Goal: Task Accomplishment & Management: Manage account settings

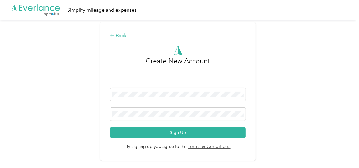
click at [118, 34] on div "Back" at bounding box center [177, 35] width 135 height 7
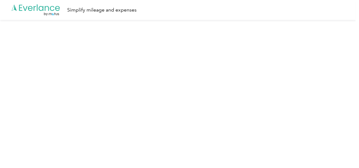
click at [101, 9] on div "Simplify mileage and expenses" at bounding box center [101, 10] width 69 height 8
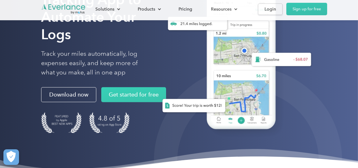
scroll to position [125, 0]
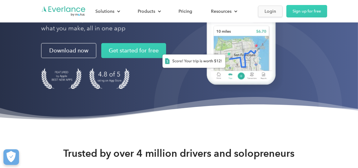
click at [269, 12] on div "Login" at bounding box center [270, 11] width 12 height 8
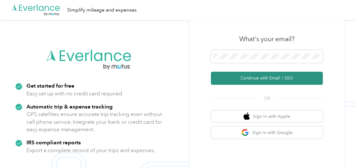
click at [279, 79] on button "Continue with Email / SSO" at bounding box center [267, 78] width 112 height 13
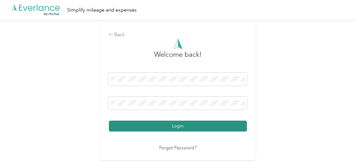
click at [179, 124] on button "Login" at bounding box center [178, 126] width 138 height 11
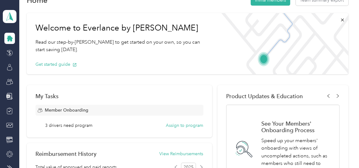
scroll to position [62, 0]
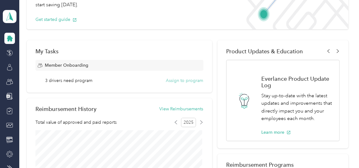
click at [182, 81] on button "Assign to program" at bounding box center [184, 80] width 37 height 7
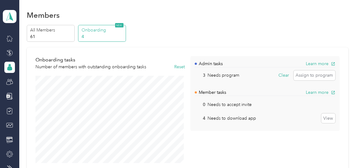
scroll to position [3, 0]
click at [327, 117] on button "View" at bounding box center [329, 118] width 14 height 10
click at [316, 75] on button "Assign to program" at bounding box center [315, 75] width 42 height 10
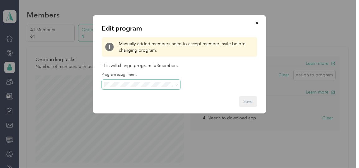
click at [178, 85] on span at bounding box center [141, 85] width 78 height 10
click at [258, 22] on icon "button" at bounding box center [257, 23] width 4 height 4
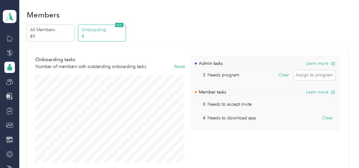
click at [178, 26] on div "All Members 61 Onboarding 4 NEW" at bounding box center [188, 33] width 322 height 17
click at [6, 82] on icon at bounding box center [9, 81] width 7 height 7
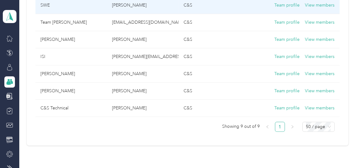
scroll to position [182, 0]
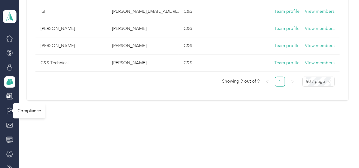
click at [8, 111] on icon at bounding box center [9, 110] width 7 height 7
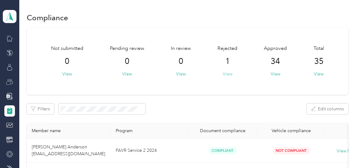
click at [227, 75] on button "View" at bounding box center [228, 74] width 10 height 7
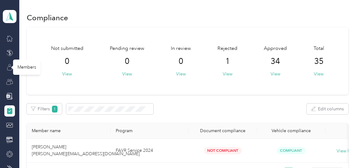
click at [7, 68] on icon at bounding box center [9, 67] width 7 height 7
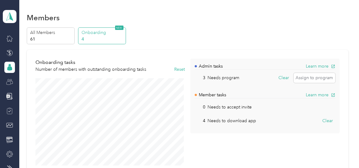
click at [118, 26] on span "NEW" at bounding box center [119, 28] width 8 height 4
click at [99, 34] on p "Onboarding" at bounding box center [103, 32] width 42 height 7
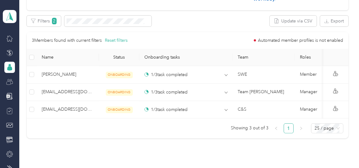
scroll to position [249, 0]
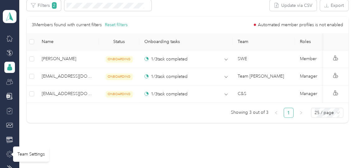
click at [8, 154] on icon at bounding box center [10, 154] width 6 height 6
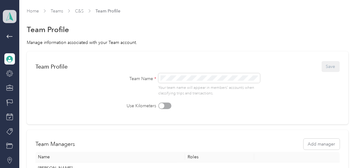
click at [10, 19] on polygon at bounding box center [11, 16] width 3 height 8
click at [31, 66] on div "Personal dashboard" at bounding box center [66, 63] width 122 height 11
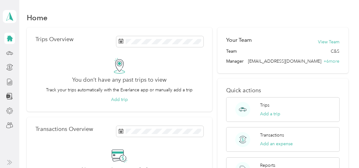
click at [10, 40] on icon at bounding box center [10, 39] width 6 height 6
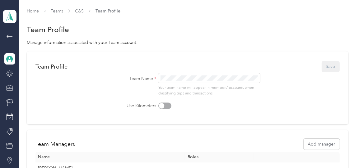
click at [8, 59] on icon at bounding box center [10, 59] width 6 height 6
click at [80, 10] on link "C&S" at bounding box center [79, 10] width 9 height 5
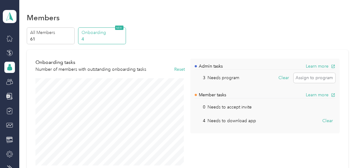
click at [7, 69] on icon at bounding box center [9, 68] width 5 height 4
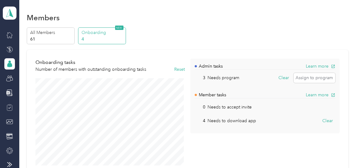
scroll to position [5, 0]
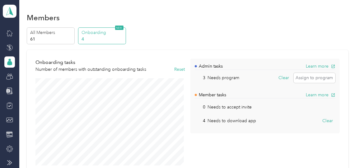
click at [7, 162] on icon at bounding box center [9, 162] width 5 height 5
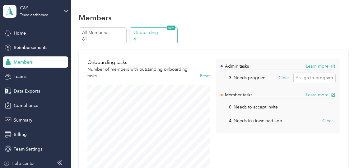
click at [26, 61] on span "Members" at bounding box center [23, 62] width 19 height 7
click at [98, 33] on p "All Members" at bounding box center [103, 32] width 42 height 7
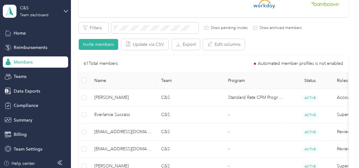
scroll to position [31, 0]
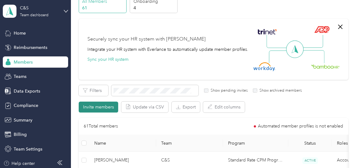
click at [108, 107] on button "Invite members" at bounding box center [99, 107] width 40 height 11
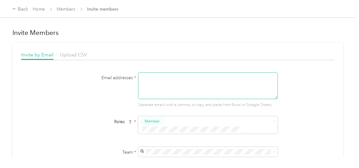
click at [170, 78] on textarea at bounding box center [208, 85] width 140 height 27
click at [147, 79] on textarea at bounding box center [208, 85] width 140 height 27
paste textarea "[EMAIL_ADDRESS][DOMAIN_NAME]"
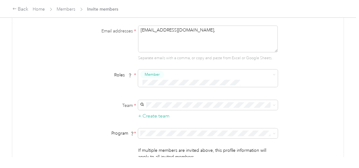
scroll to position [62, 0]
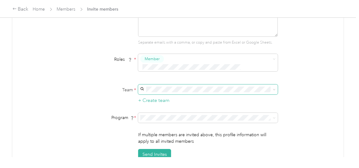
click at [273, 88] on icon at bounding box center [274, 89] width 3 height 3
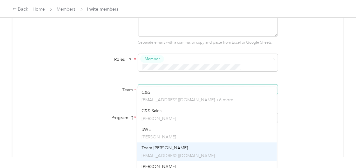
click at [164, 146] on span "Team [PERSON_NAME]" at bounding box center [165, 147] width 46 height 5
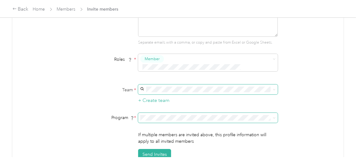
click at [274, 116] on icon at bounding box center [274, 117] width 3 height 3
click at [168, 65] on div "FAVR Service 2024 (FAVR)" at bounding box center [207, 66] width 131 height 7
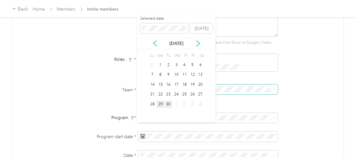
drag, startPoint x: 161, startPoint y: 103, endPoint x: 163, endPoint y: 100, distance: 3.9
click at [161, 103] on div "29" at bounding box center [161, 104] width 8 height 8
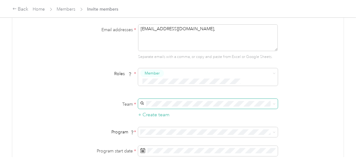
scroll to position [31, 0]
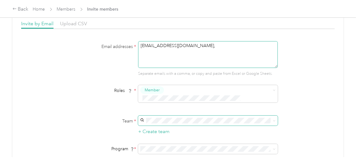
click at [244, 46] on textarea "[EMAIL_ADDRESS][DOMAIN_NAME]," at bounding box center [208, 54] width 140 height 27
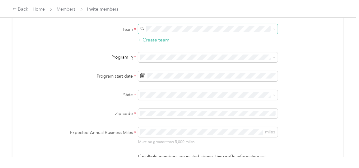
scroll to position [125, 0]
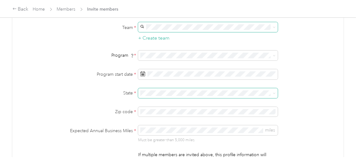
type textarea "[EMAIL_ADDRESS][DOMAIN_NAME]"
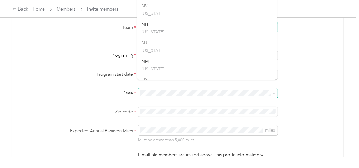
scroll to position [592, 0]
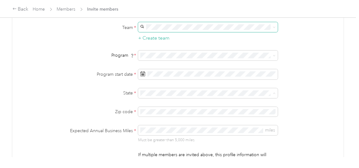
click at [149, 40] on p "[US_STATE]" at bounding box center [207, 43] width 131 height 7
click at [309, 133] on div "Email addresses * [EMAIL_ADDRESS][DOMAIN_NAME] Separate emails with a comma, or…" at bounding box center [178, 64] width 314 height 232
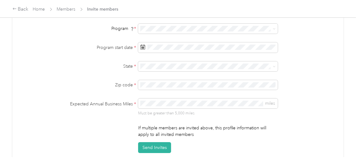
scroll to position [156, 0]
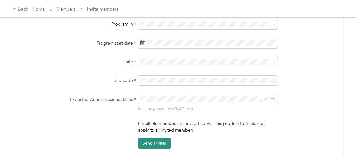
click at [150, 138] on button "Send Invites" at bounding box center [154, 143] width 33 height 11
click at [152, 138] on button "Send Invites" at bounding box center [154, 143] width 33 height 11
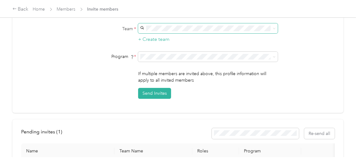
scroll to position [136, 0]
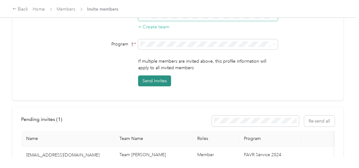
click at [151, 75] on button "Send Invites" at bounding box center [154, 80] width 33 height 11
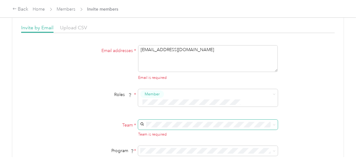
scroll to position [9, 0]
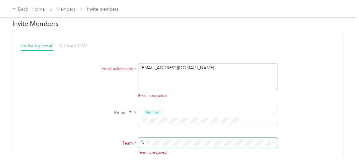
drag, startPoint x: 248, startPoint y: 68, endPoint x: 133, endPoint y: 66, distance: 114.6
click at [133, 66] on div "Email addresses * [EMAIL_ADDRESS][DOMAIN_NAME] Email is required" at bounding box center [178, 81] width 240 height 36
click at [156, 70] on textarea at bounding box center [208, 76] width 140 height 27
paste textarea "[EMAIL_ADDRESS][DOMAIN_NAME]"
type textarea "[EMAIL_ADDRESS][DOMAIN_NAME]"
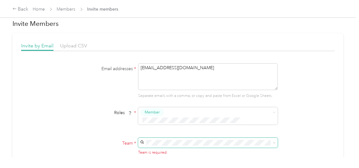
click at [273, 141] on icon at bounding box center [274, 142] width 3 height 3
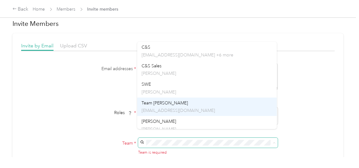
click at [180, 106] on div "Team [PERSON_NAME] [EMAIL_ADDRESS][DOMAIN_NAME]" at bounding box center [207, 107] width 131 height 14
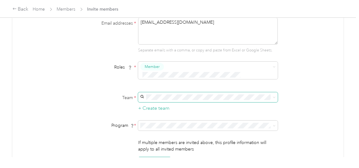
scroll to position [71, 0]
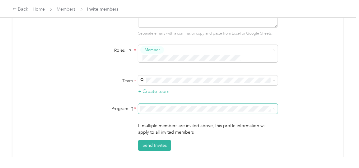
click at [273, 107] on icon at bounding box center [274, 108] width 3 height 3
click at [162, 57] on li "FAVR Service 2024 (FAVR)" at bounding box center [207, 56] width 140 height 11
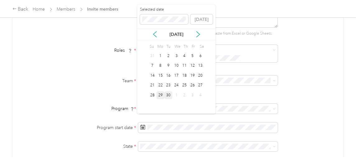
click at [162, 96] on div "29" at bounding box center [161, 95] width 8 height 8
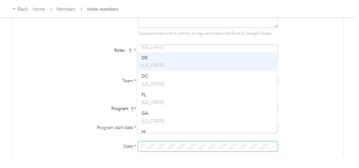
scroll to position [187, 0]
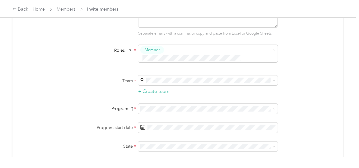
click at [148, 72] on div "GA [US_STATE]" at bounding box center [207, 72] width 131 height 14
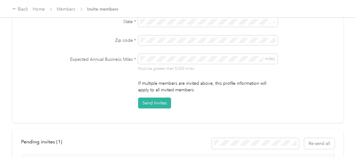
scroll to position [165, 0]
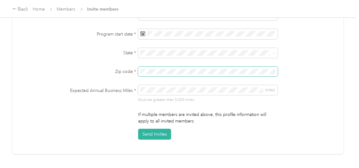
click at [133, 67] on div "Zip code *" at bounding box center [178, 72] width 240 height 10
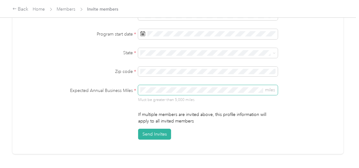
click at [126, 85] on div "Expected Annual Business Miles * miles Must be greater than 5,000 miles" at bounding box center [178, 93] width 240 height 17
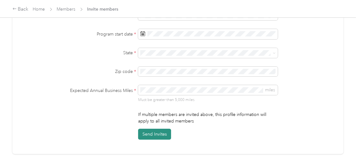
click at [159, 129] on button "Send Invites" at bounding box center [154, 134] width 33 height 11
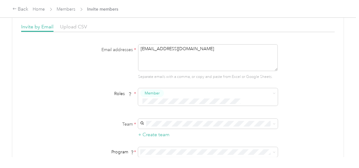
scroll to position [0, 0]
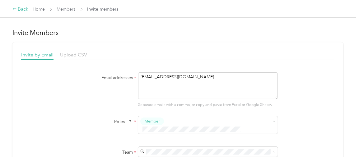
click at [27, 11] on div "Back" at bounding box center [20, 9] width 16 height 7
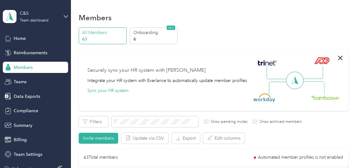
scroll to position [7, 0]
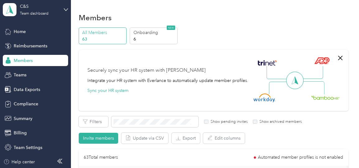
click at [17, 60] on span "Members" at bounding box center [23, 60] width 19 height 7
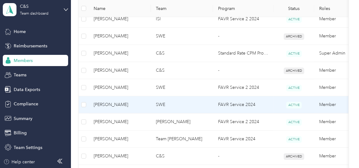
scroll to position [311, 0]
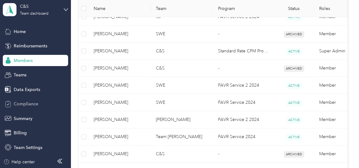
click at [22, 104] on span "Compliance" at bounding box center [26, 104] width 25 height 7
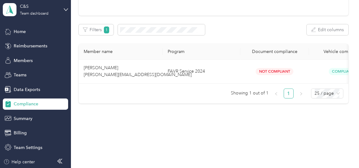
click at [14, 103] on span "Compliance" at bounding box center [26, 104] width 25 height 7
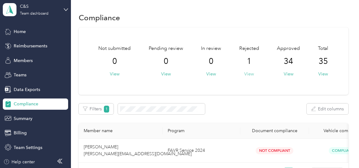
click at [250, 74] on button "View" at bounding box center [250, 74] width 10 height 7
click at [249, 74] on button "View" at bounding box center [250, 74] width 10 height 7
click at [287, 74] on button "View" at bounding box center [289, 74] width 10 height 7
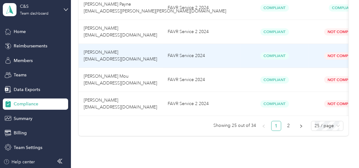
scroll to position [623, 0]
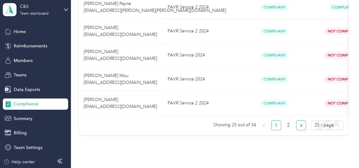
click at [301, 127] on icon "right" at bounding box center [302, 126] width 4 height 4
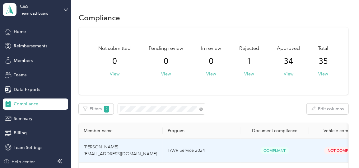
click at [108, 146] on span "[PERSON_NAME] [EMAIL_ADDRESS][DOMAIN_NAME]" at bounding box center [121, 150] width 74 height 12
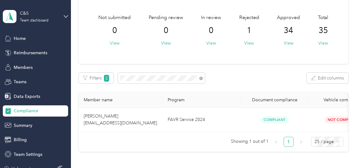
scroll to position [62, 0]
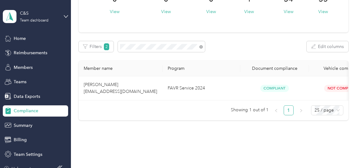
click at [6, 110] on icon at bounding box center [8, 111] width 5 height 6
click at [24, 110] on span "Compliance" at bounding box center [26, 110] width 25 height 7
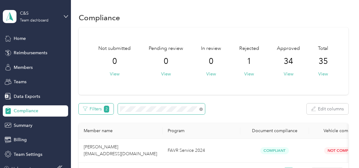
click at [101, 107] on div "Filters 2 Edit columns" at bounding box center [214, 108] width 270 height 11
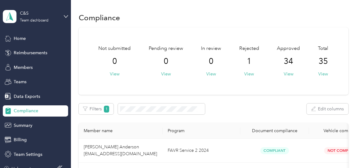
click at [259, 107] on div "Filters 1 Edit columns" at bounding box center [214, 108] width 270 height 11
click at [16, 36] on span "Home" at bounding box center [20, 38] width 12 height 7
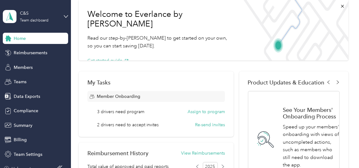
scroll to position [62, 0]
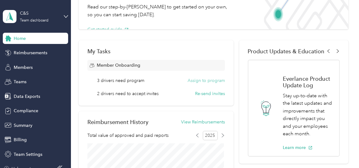
click at [211, 80] on button "Assign to program" at bounding box center [206, 80] width 37 height 7
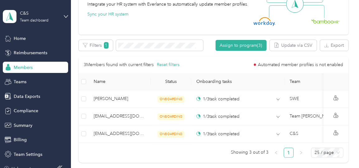
scroll to position [218, 0]
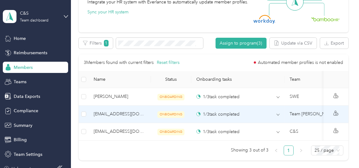
click at [129, 112] on span "[EMAIL_ADDRESS][DOMAIN_NAME]" at bounding box center [120, 114] width 52 height 7
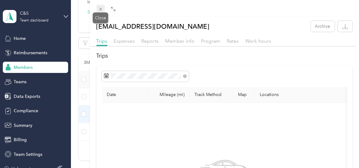
click at [101, 9] on icon at bounding box center [100, 9] width 5 height 5
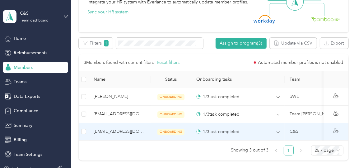
click at [135, 131] on span "[EMAIL_ADDRESS][DOMAIN_NAME]" at bounding box center [120, 131] width 52 height 7
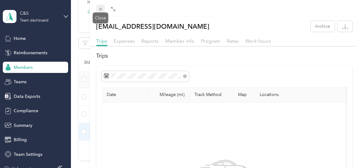
click at [99, 9] on icon at bounding box center [100, 9] width 5 height 5
